Goal: Check status: Check status

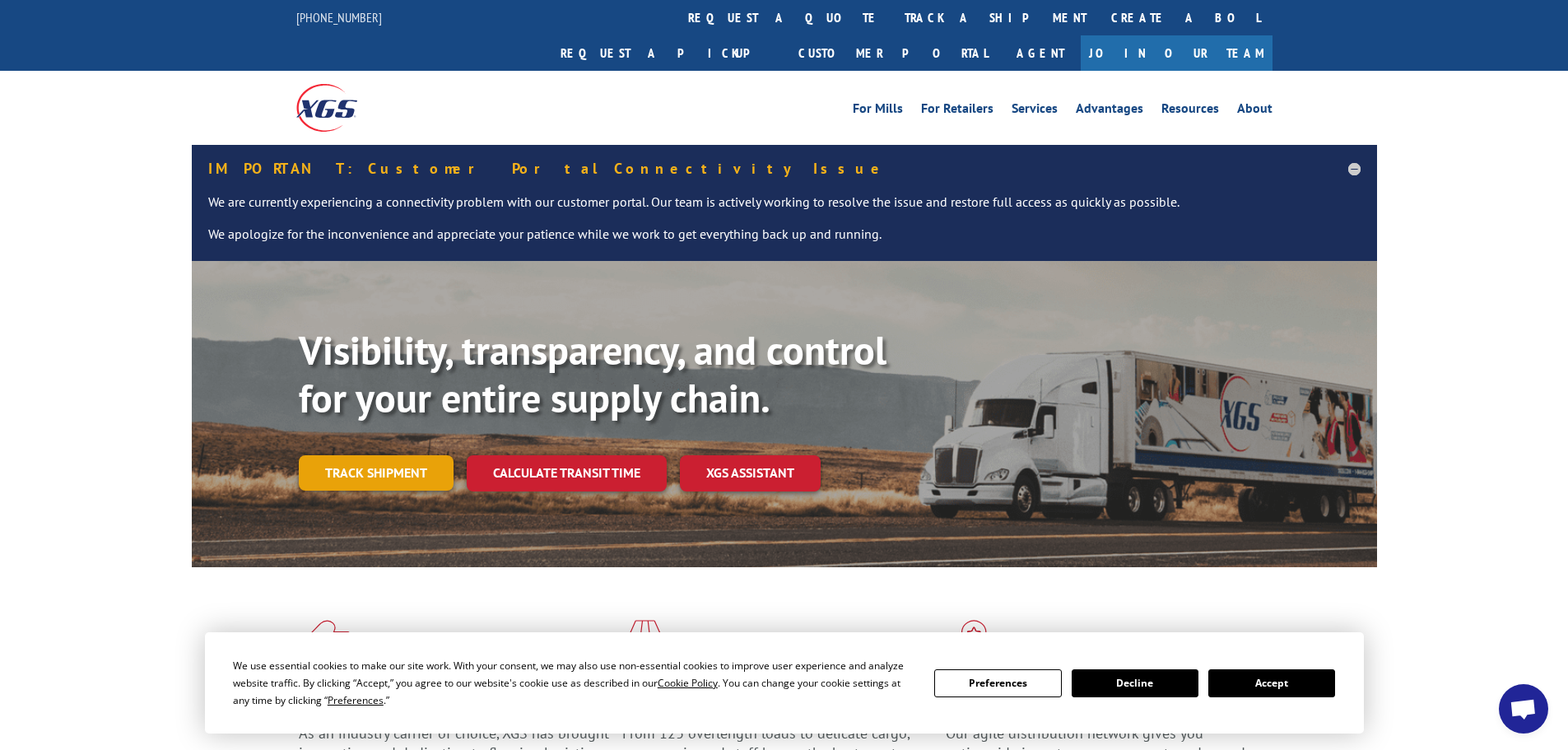
click at [371, 455] on link "Track shipment" at bounding box center [376, 472] width 155 height 35
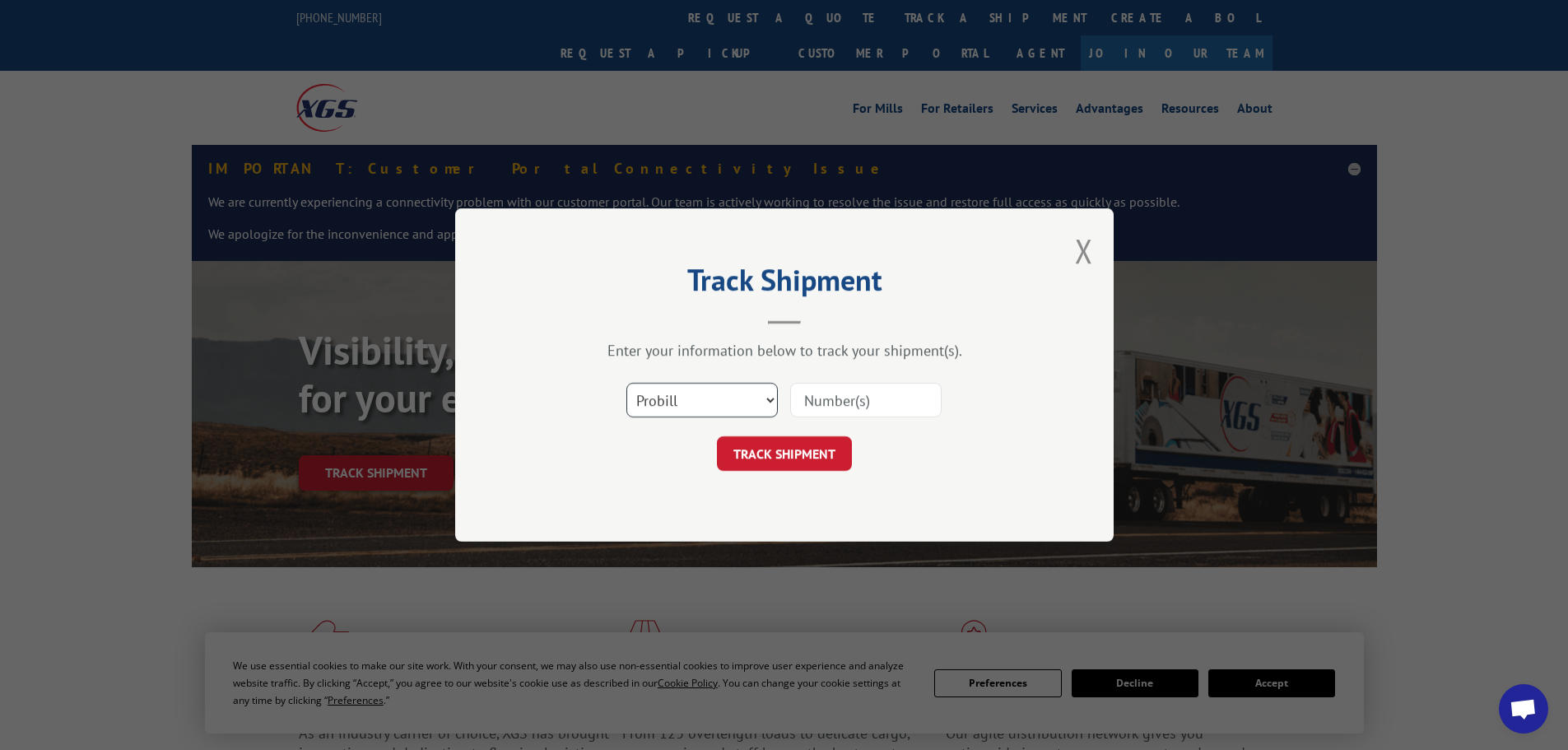
click at [766, 396] on select "Select category... Probill BOL PO" at bounding box center [701, 400] width 151 height 35
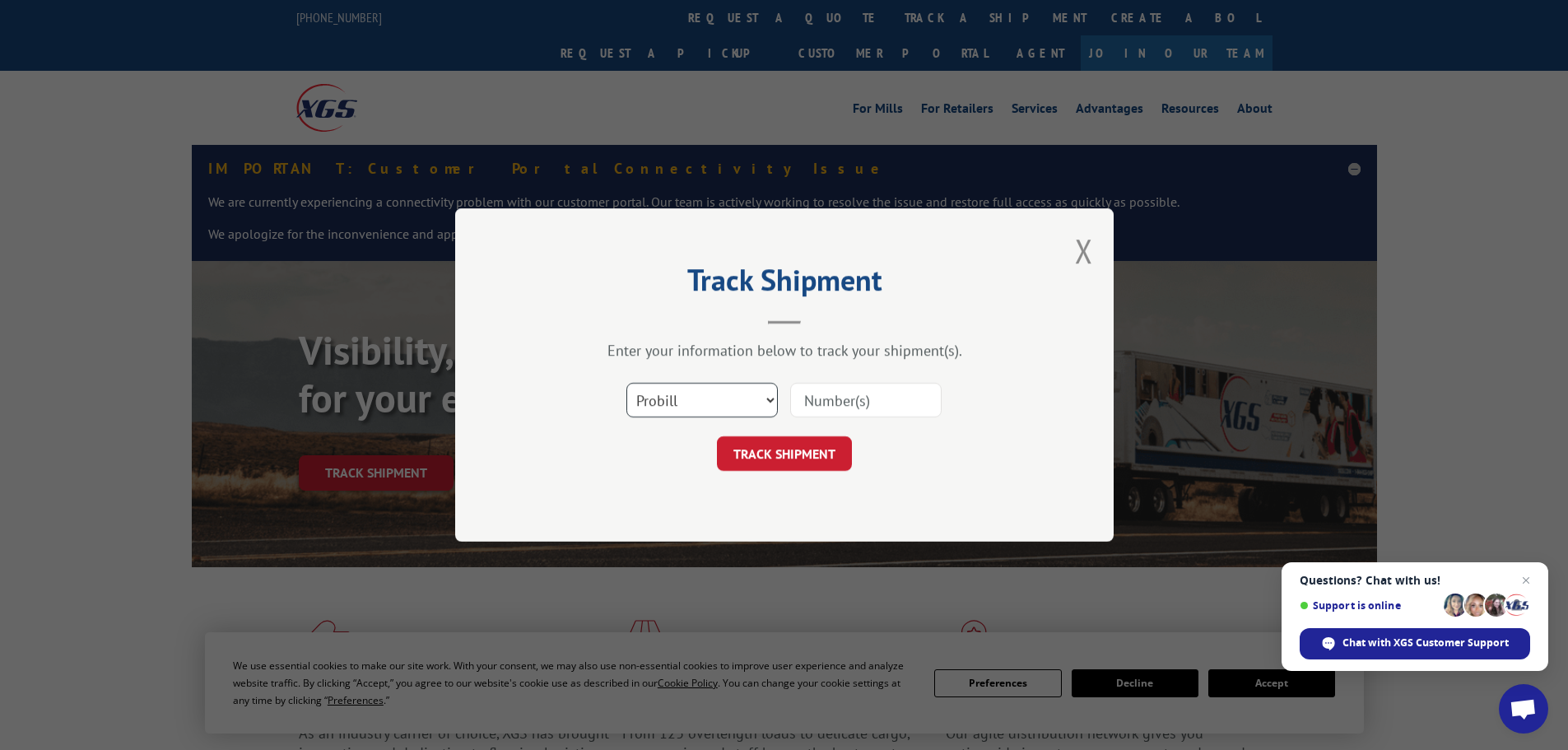
select select "bol"
click at [626, 383] on select "Select category... Probill BOL PO" at bounding box center [701, 400] width 151 height 35
click at [851, 398] on input at bounding box center [866, 400] width 151 height 35
paste input "CP-028997.A"
type input "CP-028997.A"
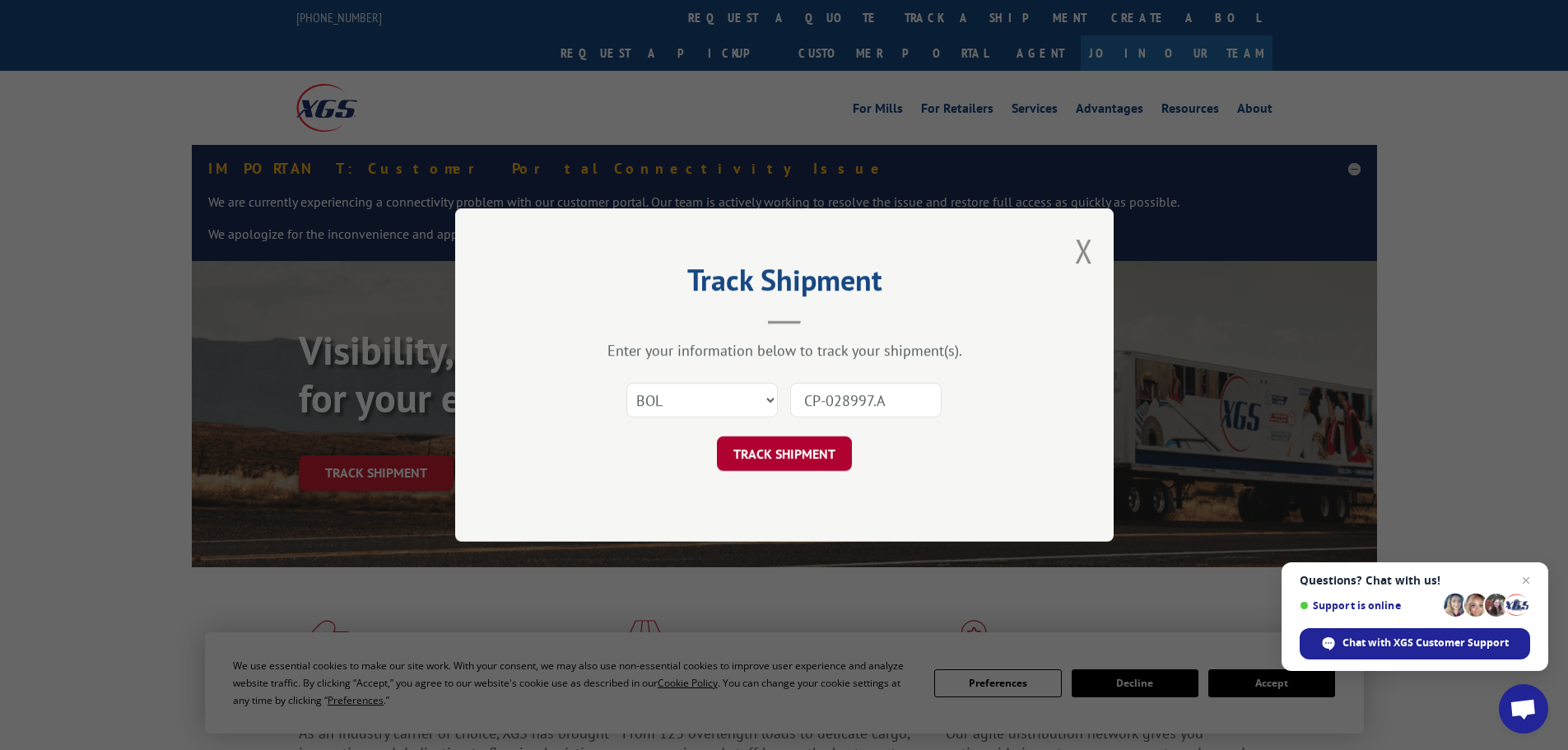
click at [816, 440] on button "TRACK SHIPMENT" at bounding box center [785, 453] width 135 height 35
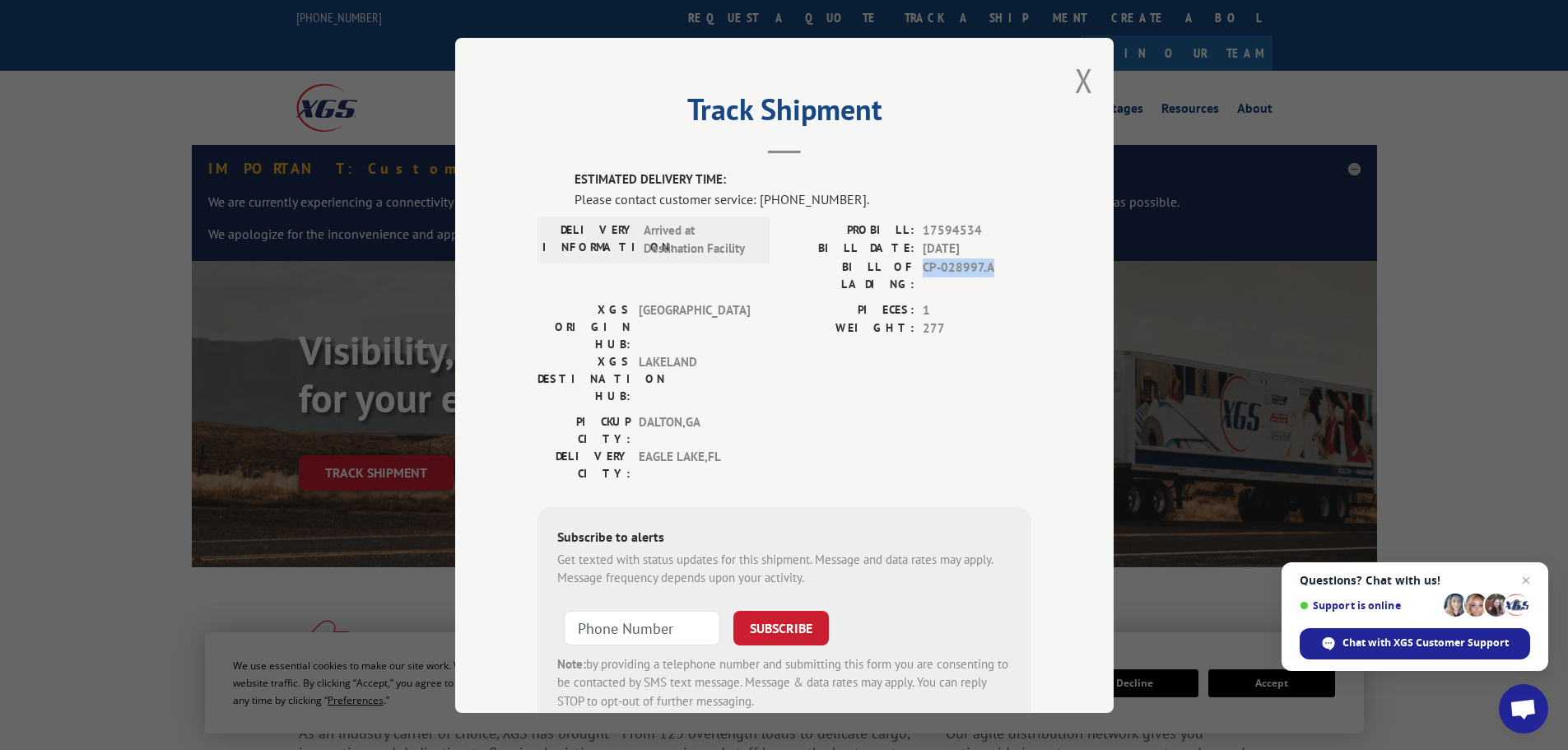
drag, startPoint x: 987, startPoint y: 270, endPoint x: 918, endPoint y: 273, distance: 69.1
click at [923, 273] on span "CP-028997.A" at bounding box center [977, 274] width 109 height 35
copy span "CP-028997.A"
click at [1077, 82] on button "Close modal" at bounding box center [1084, 80] width 18 height 43
